Goal: Task Accomplishment & Management: Use online tool/utility

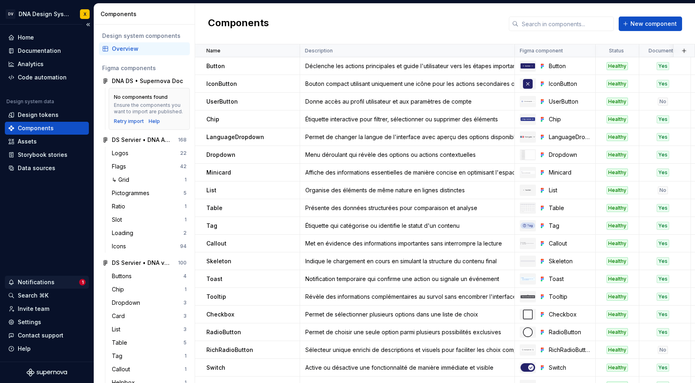
click at [26, 282] on div "Notifications" at bounding box center [36, 283] width 37 height 8
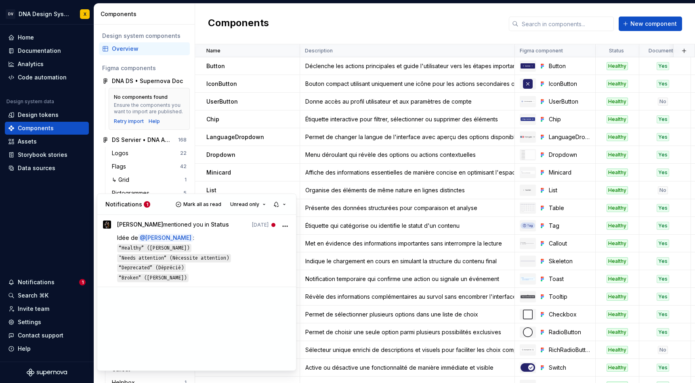
click at [625, 247] on html "DV DNA Design System X Home Documentation Analytics Code automation Design syst…" at bounding box center [347, 191] width 695 height 383
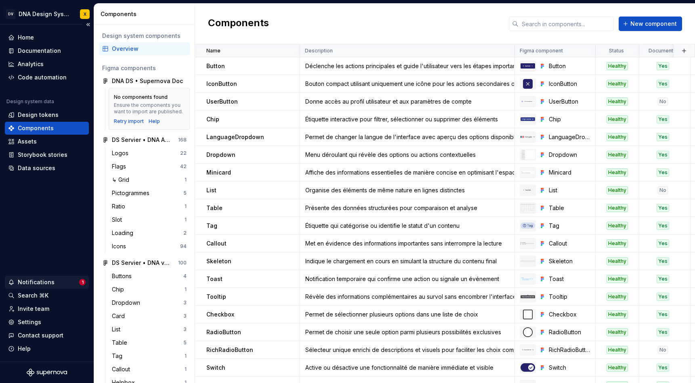
click at [50, 284] on div "Notifications" at bounding box center [36, 283] width 37 height 8
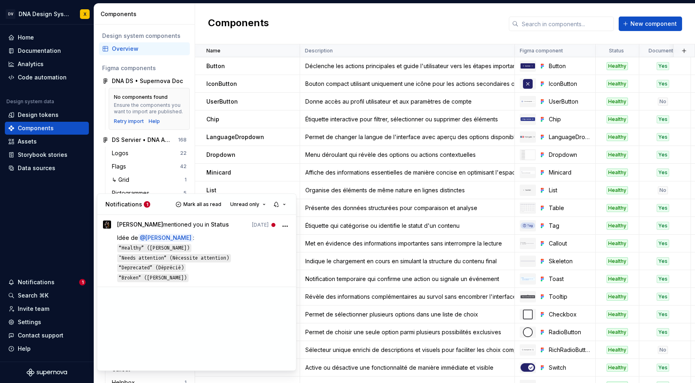
click at [482, 36] on html "DV DNA Design System X Home Documentation Analytics Code automation Design syst…" at bounding box center [347, 191] width 695 height 383
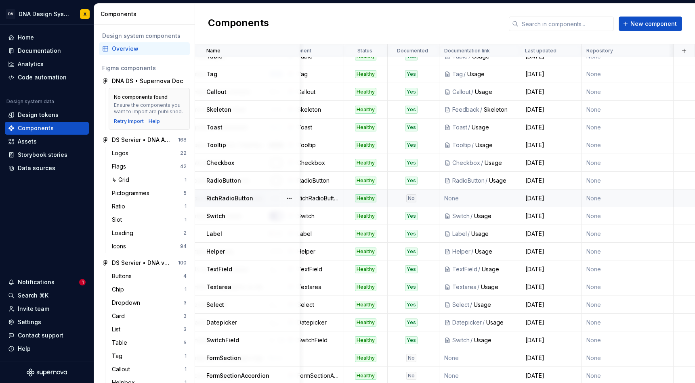
scroll to position [0, 251]
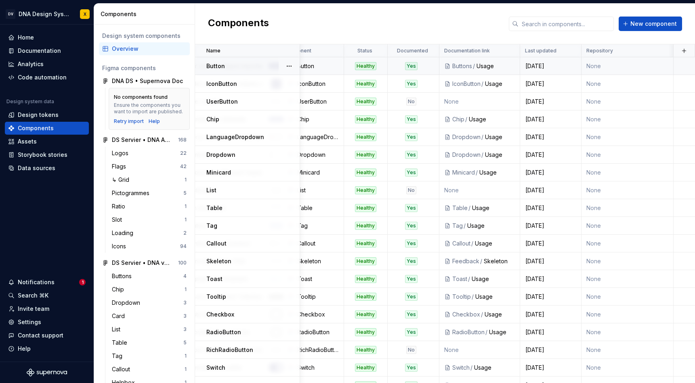
click at [366, 68] on div "Healthy" at bounding box center [365, 66] width 21 height 8
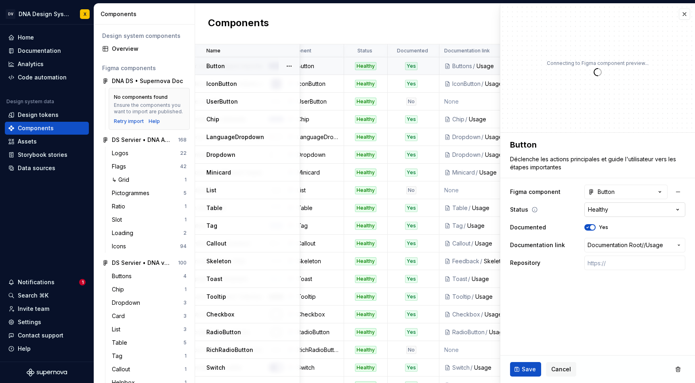
type textarea "*"
click at [620, 207] on html "DV DNA Design System X Home Documentation Analytics Code automation Design syst…" at bounding box center [347, 191] width 695 height 383
click at [685, 14] on html "DV DNA Design System X Home Documentation Analytics Code automation Design syst…" at bounding box center [347, 191] width 695 height 383
click at [684, 14] on button "button" at bounding box center [684, 13] width 11 height 11
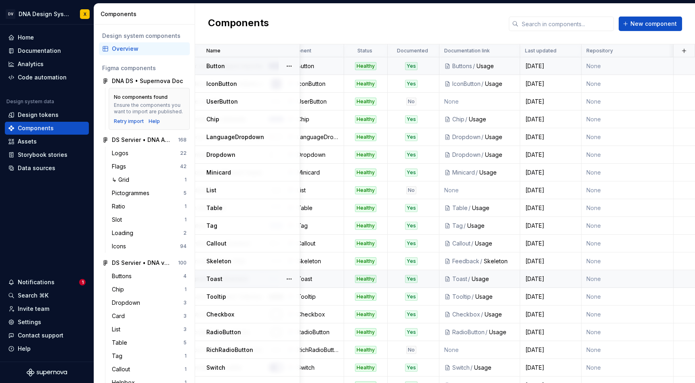
scroll to position [526, 251]
